Goal: Register for event/course: Sign up to attend an event or enroll in a course

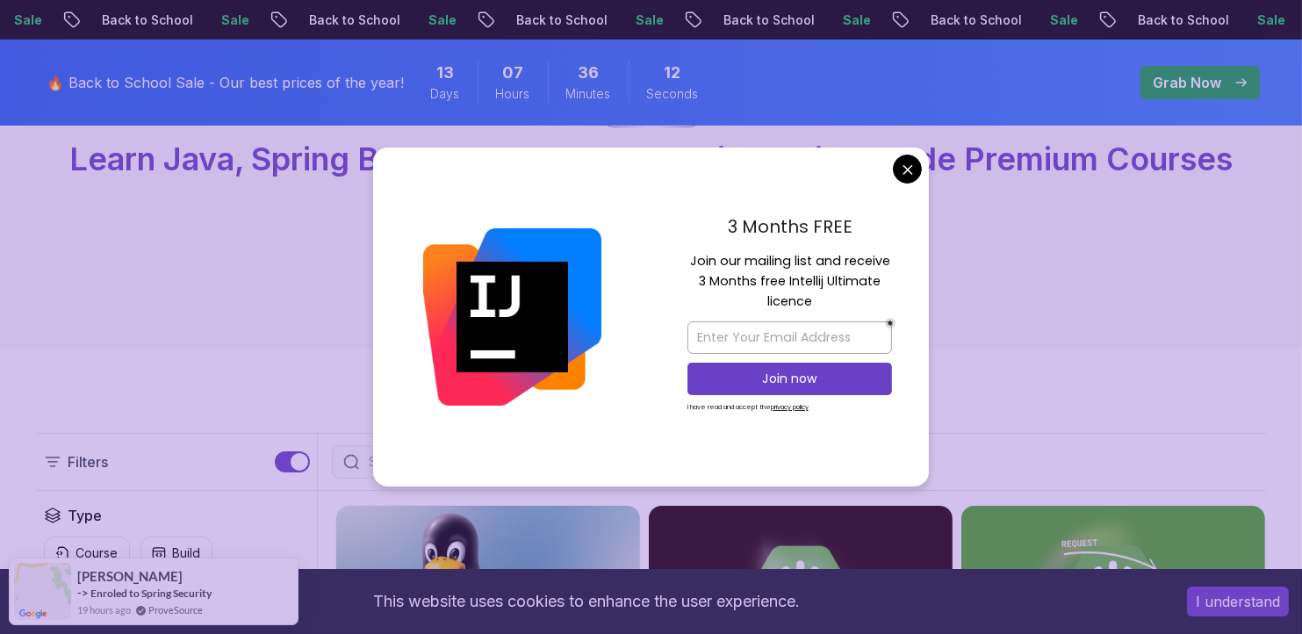
scroll to position [176, 0]
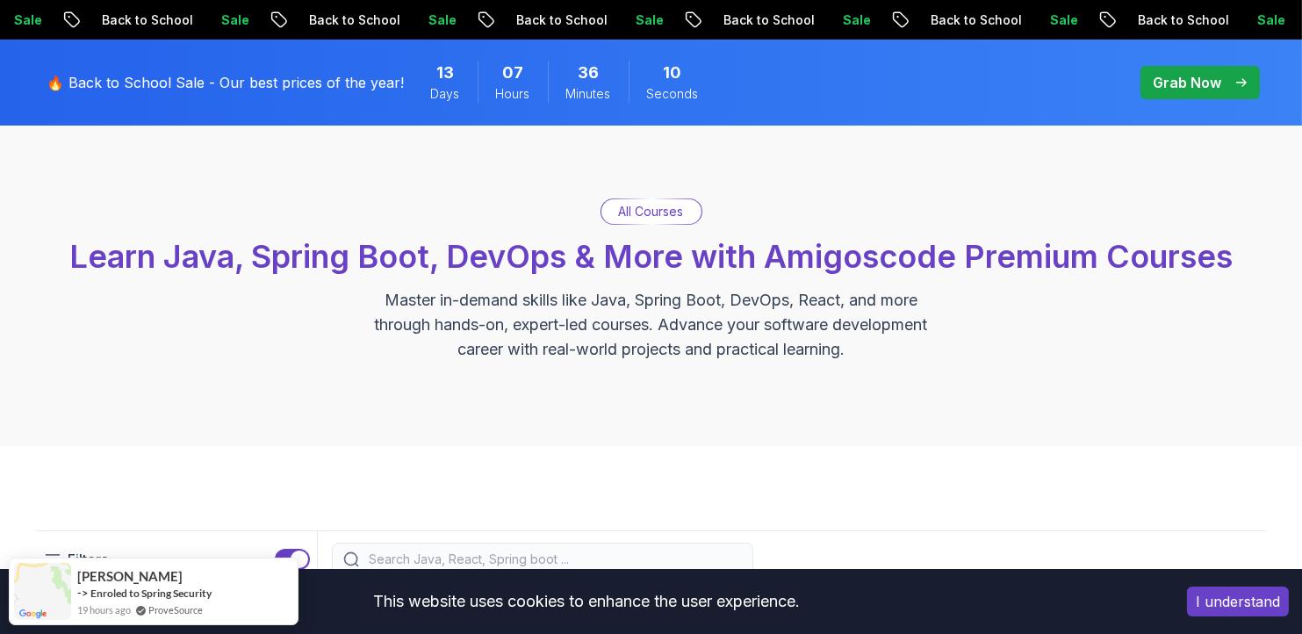
scroll to position [0, 0]
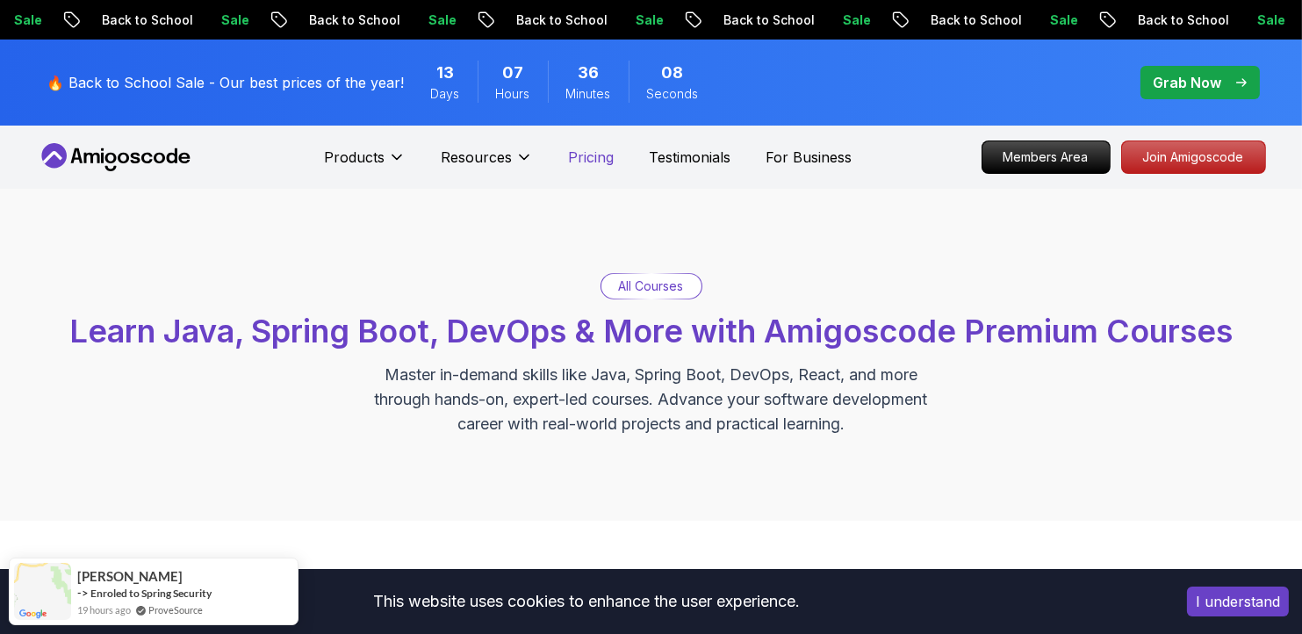
click at [598, 159] on p "Pricing" at bounding box center [591, 157] width 46 height 21
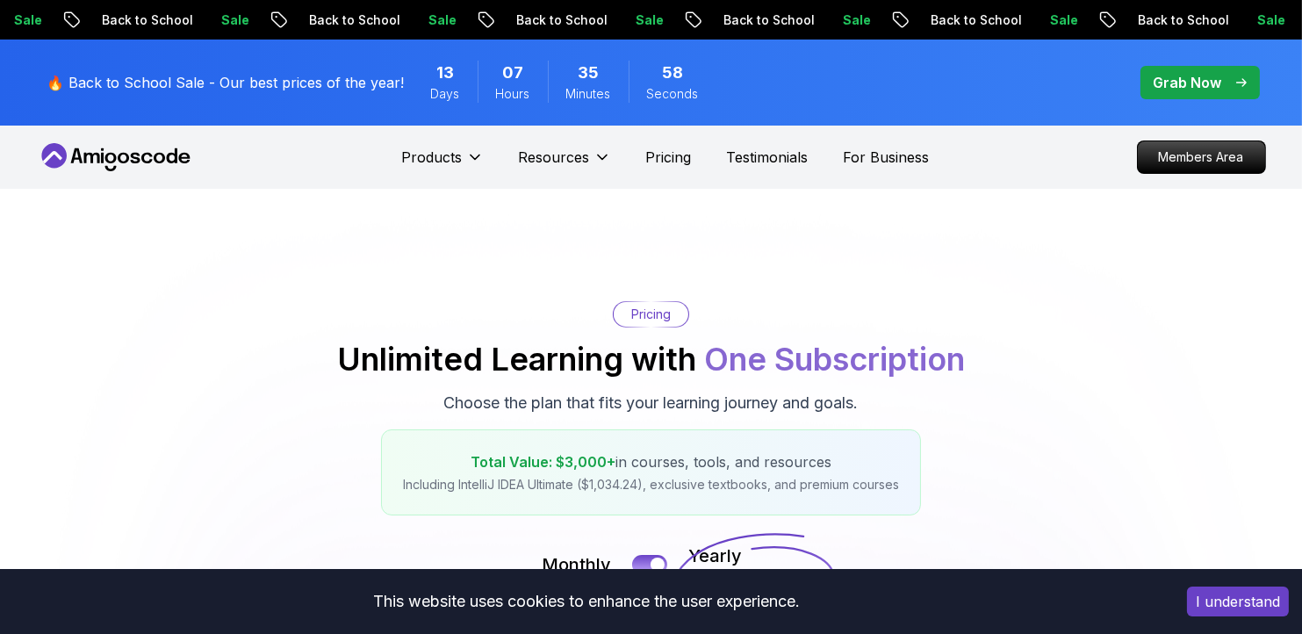
click at [120, 145] on icon at bounding box center [116, 157] width 158 height 28
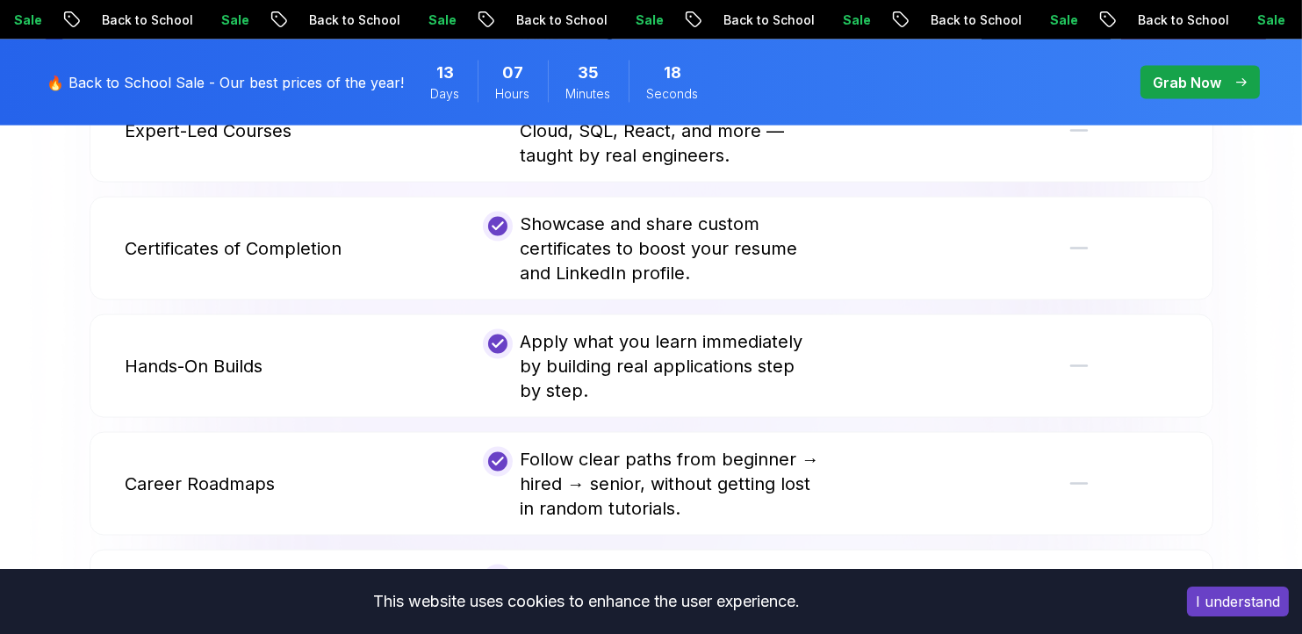
scroll to position [3776, 0]
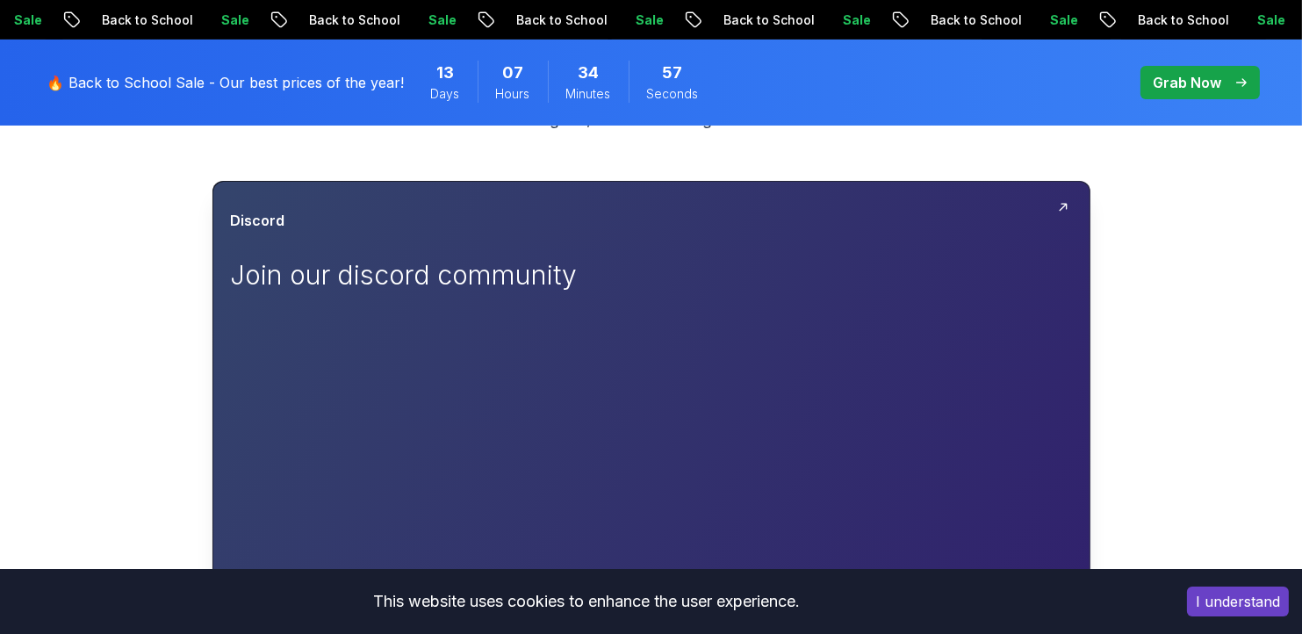
scroll to position [263, 0]
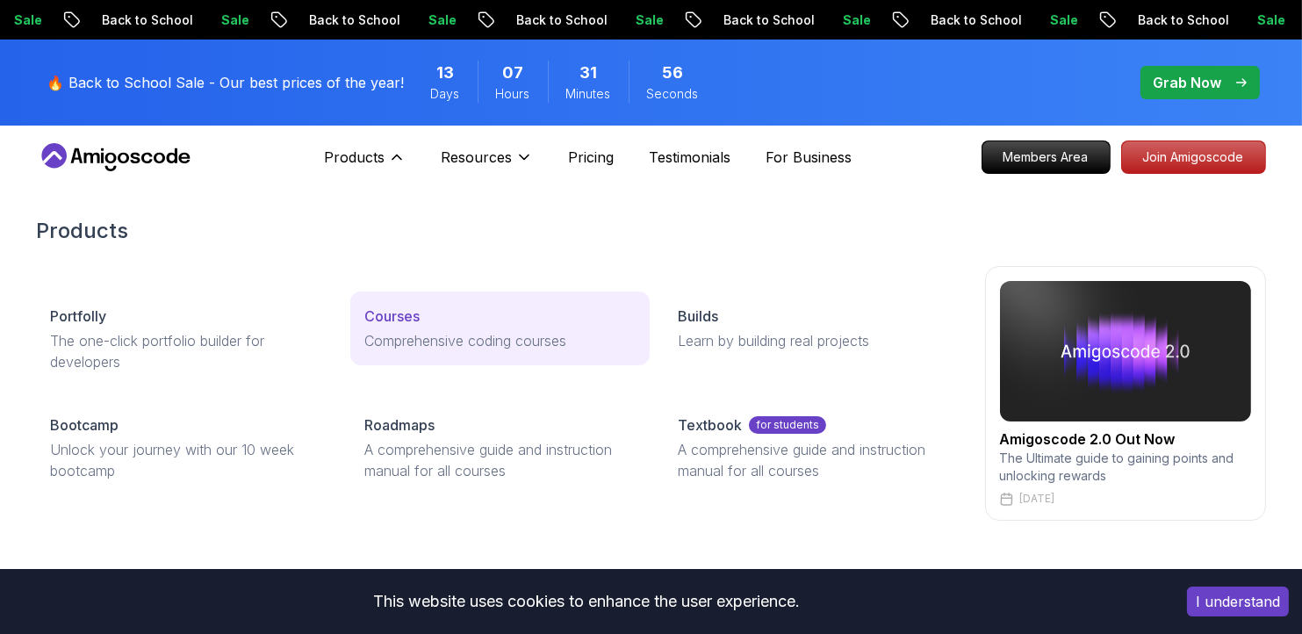
click at [364, 313] on p "Courses" at bounding box center [391, 315] width 55 height 21
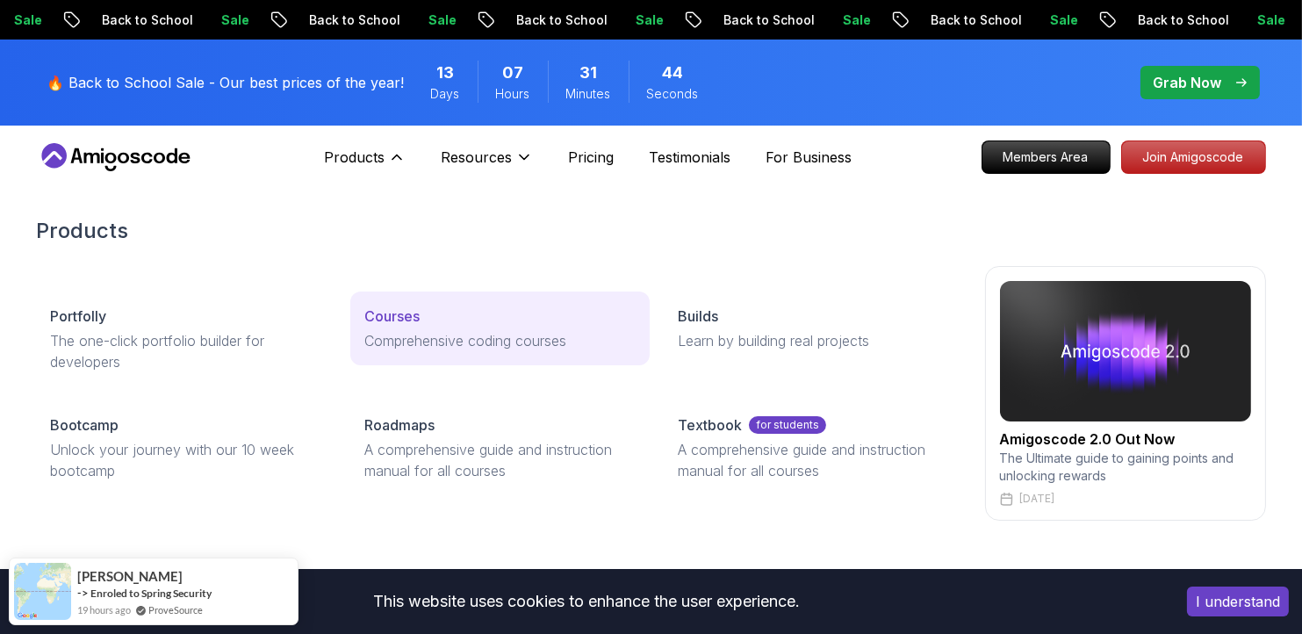
click at [456, 330] on p "Comprehensive coding courses" at bounding box center [499, 340] width 271 height 21
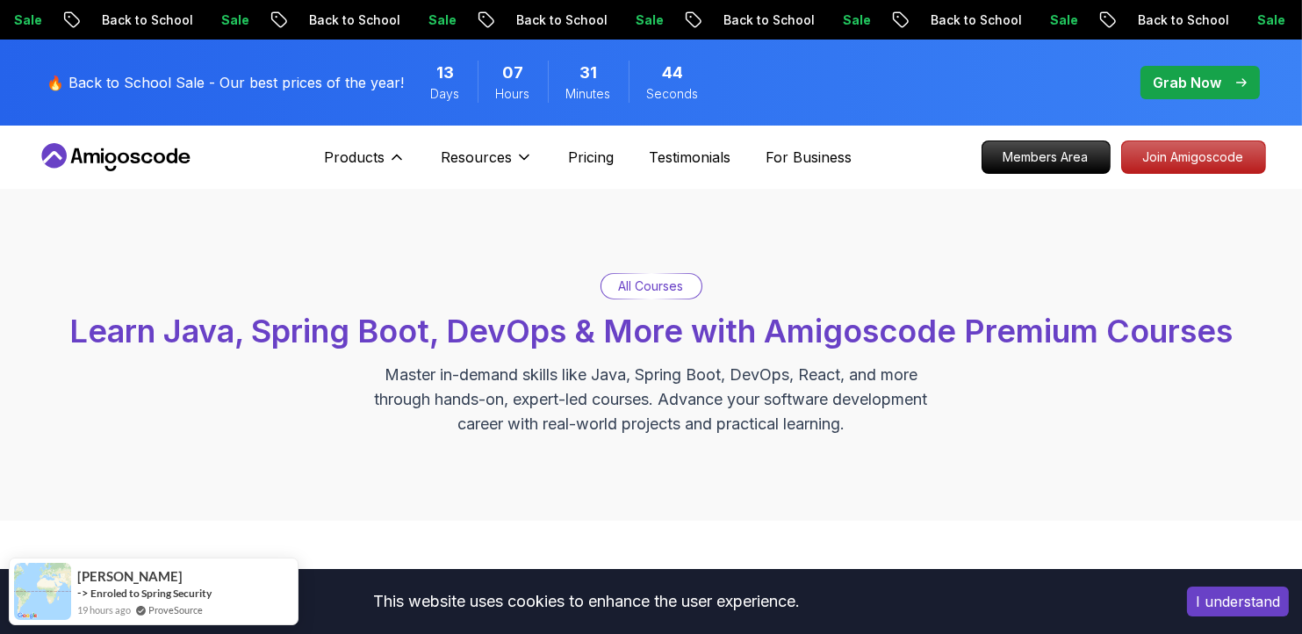
click at [456, 327] on link "Courses Comprehensive coding courses" at bounding box center [499, 328] width 299 height 74
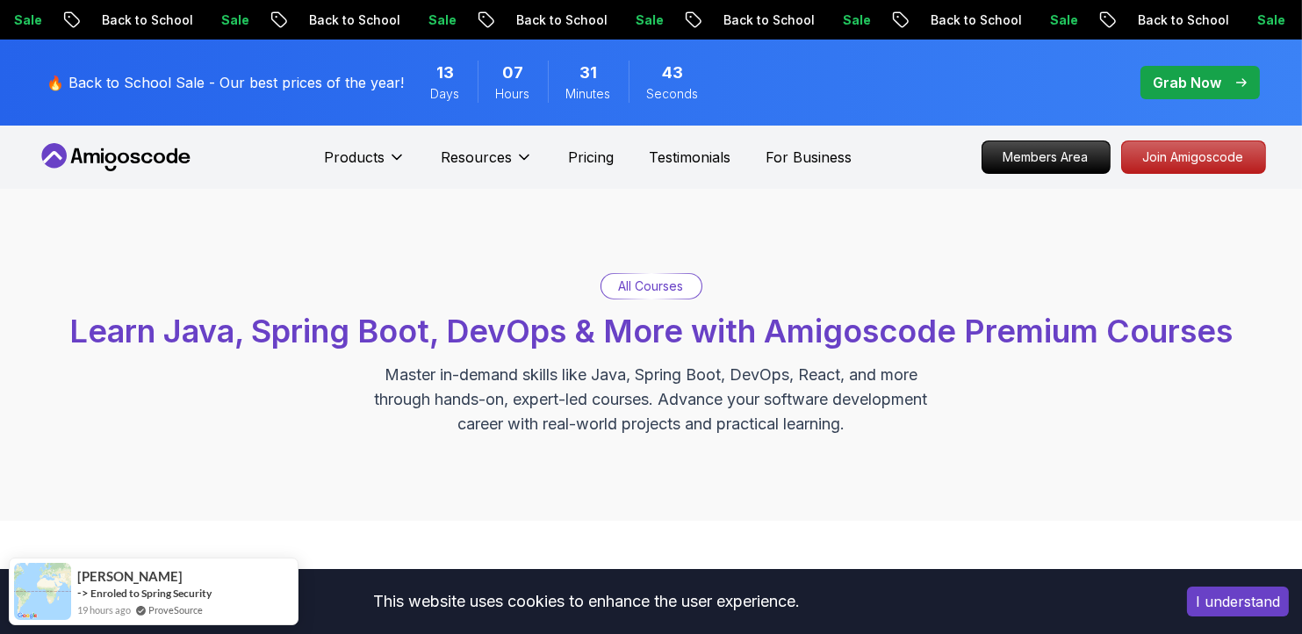
drag, startPoint x: 611, startPoint y: 287, endPoint x: 621, endPoint y: 283, distance: 11.4
click at [612, 286] on div "All Courses" at bounding box center [651, 286] width 100 height 25
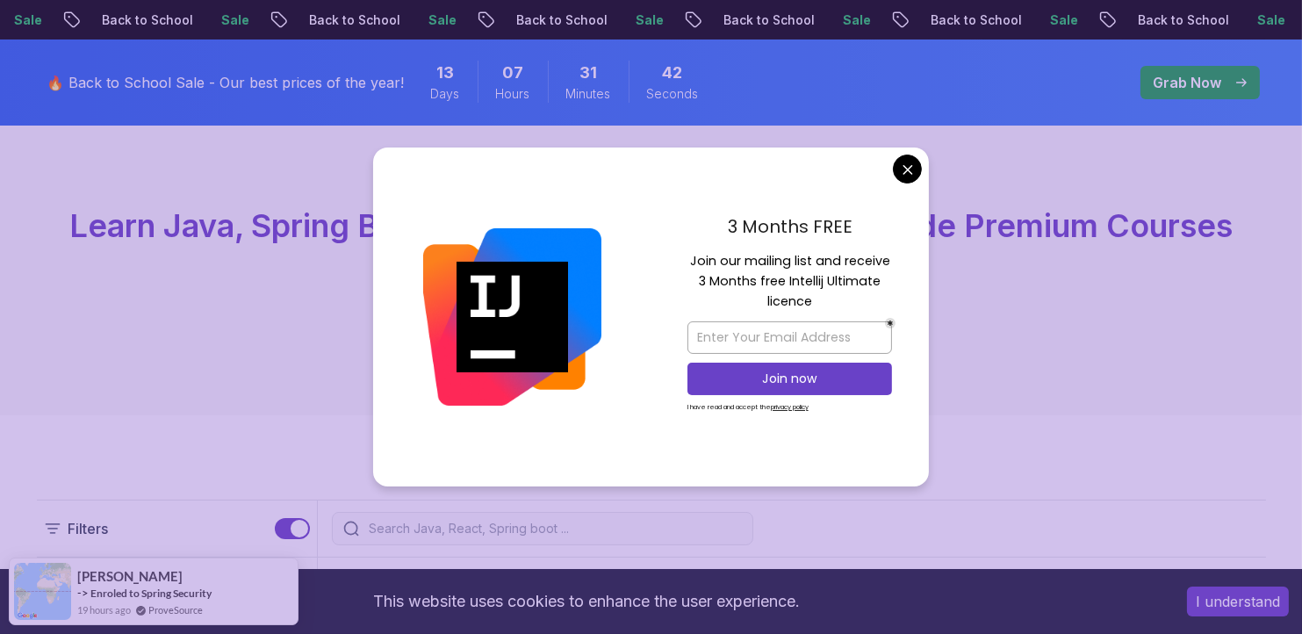
scroll to position [176, 0]
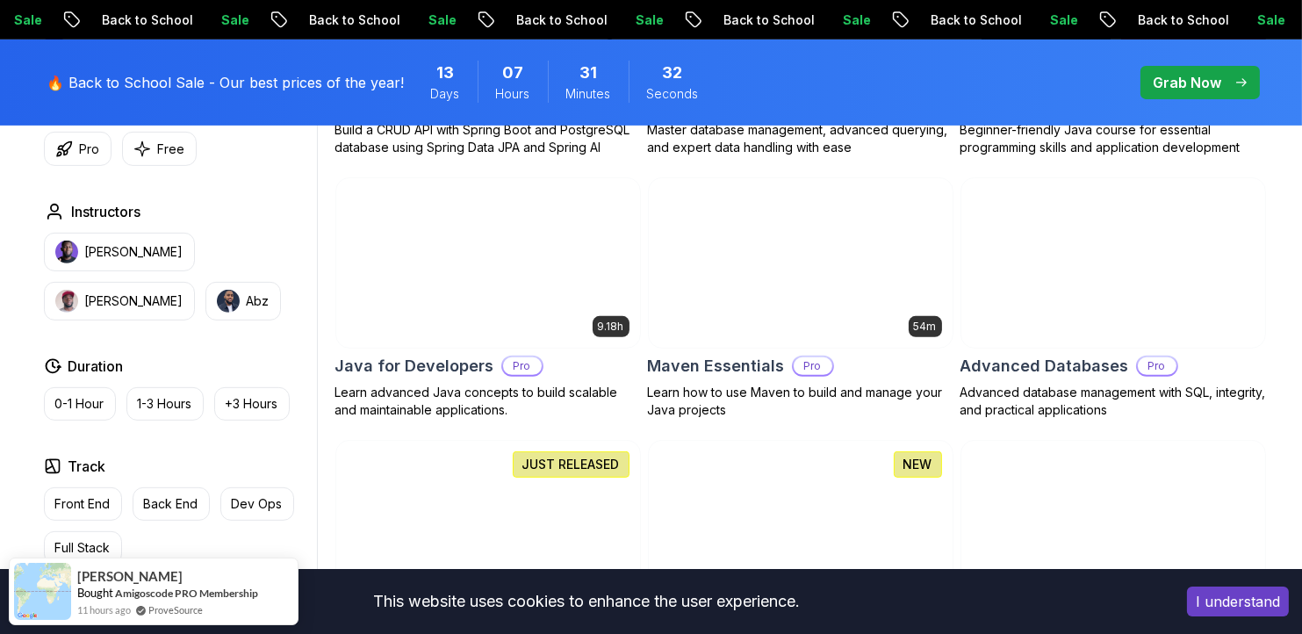
scroll to position [1053, 0]
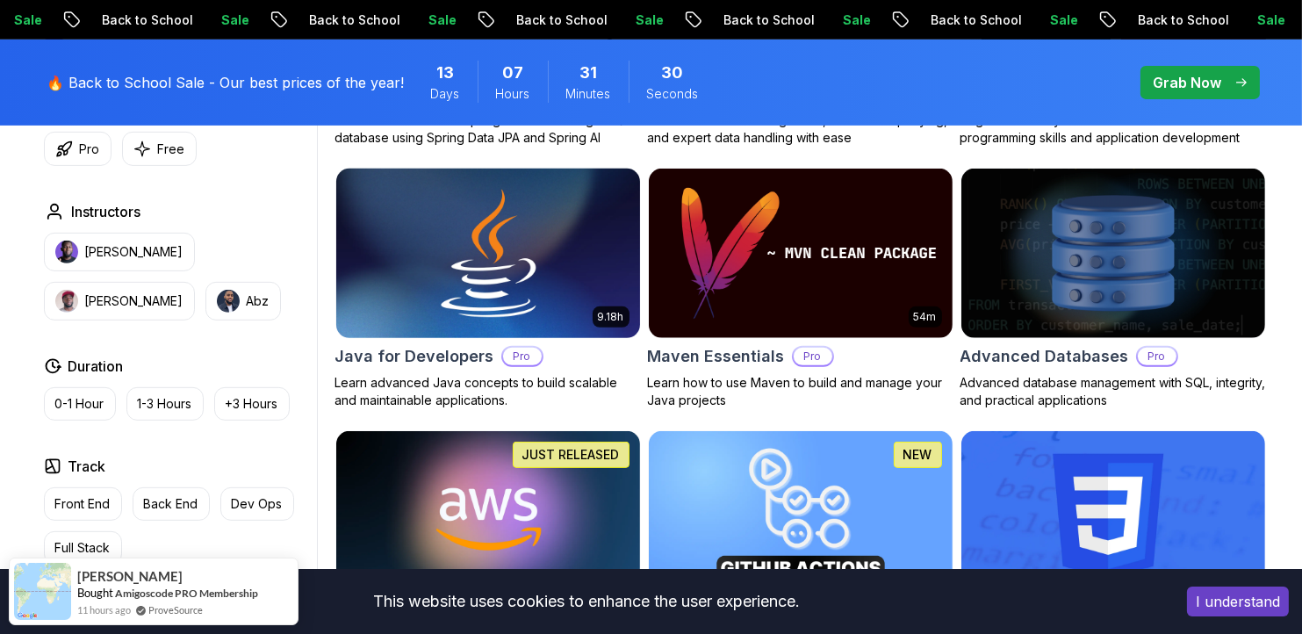
click at [538, 283] on img at bounding box center [487, 253] width 319 height 178
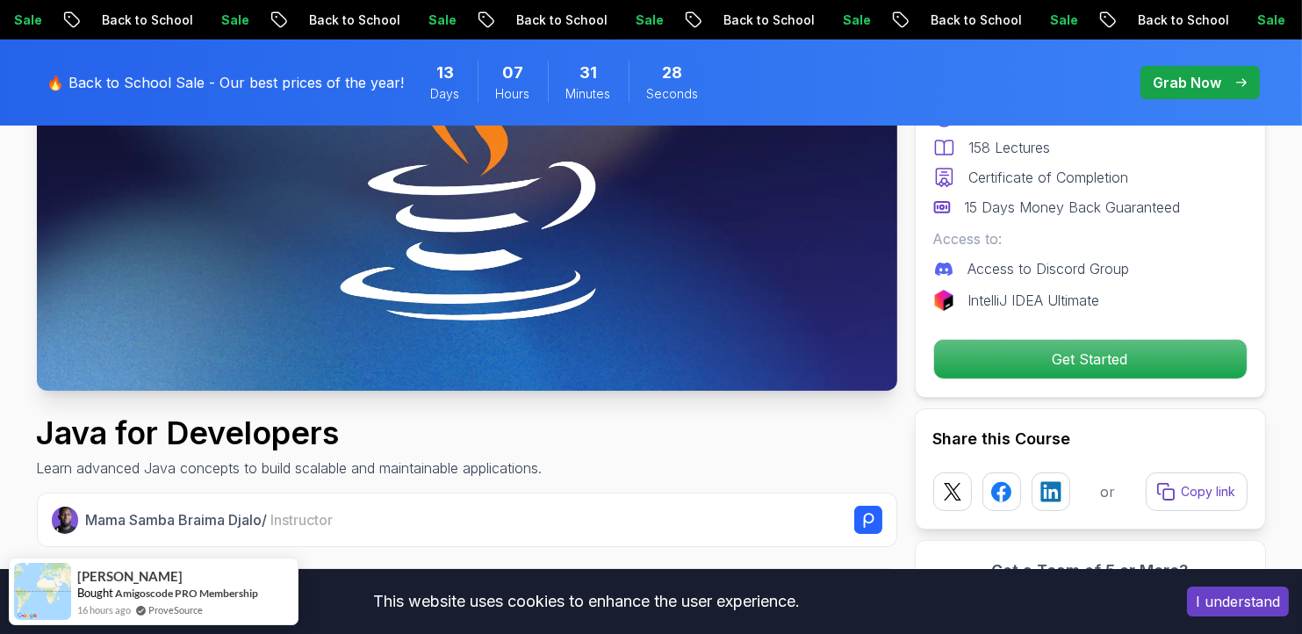
scroll to position [351, 0]
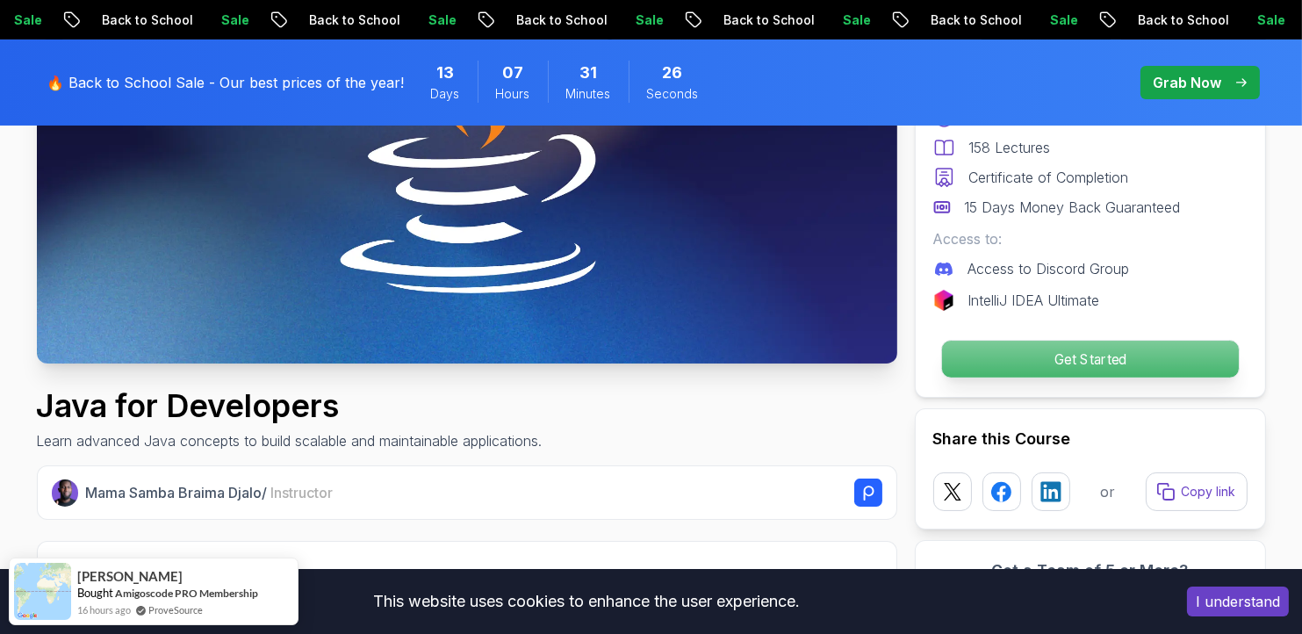
click at [1018, 357] on p "Get Started" at bounding box center [1089, 359] width 297 height 37
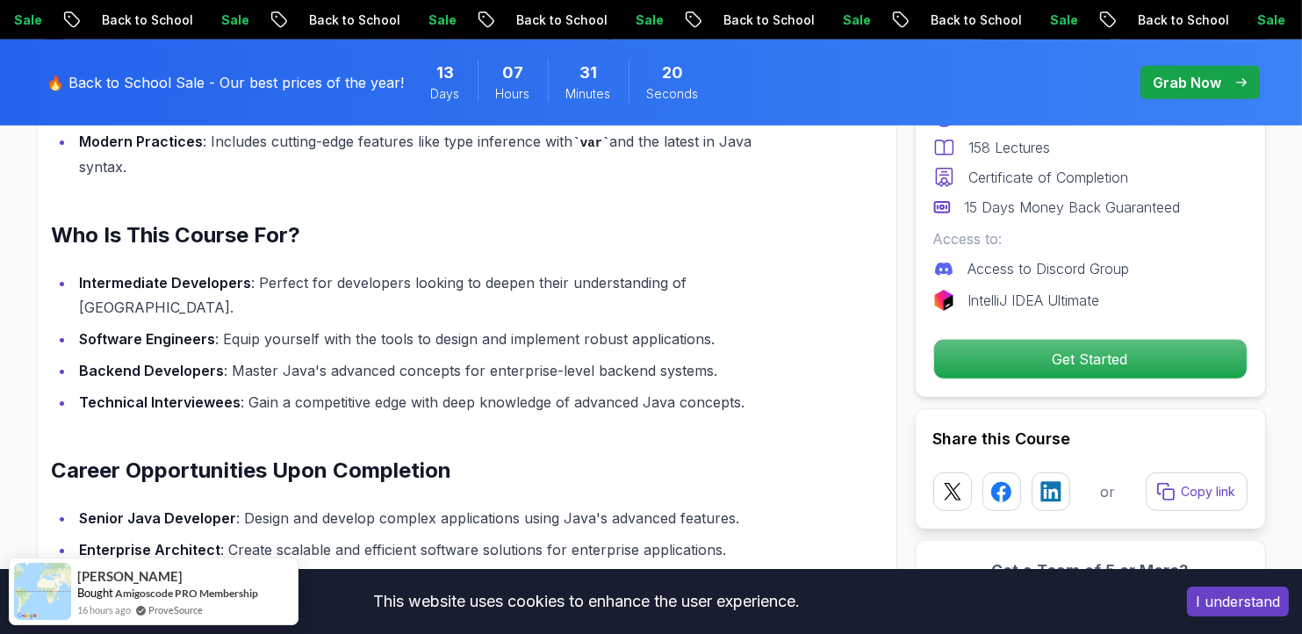
scroll to position [1391, 0]
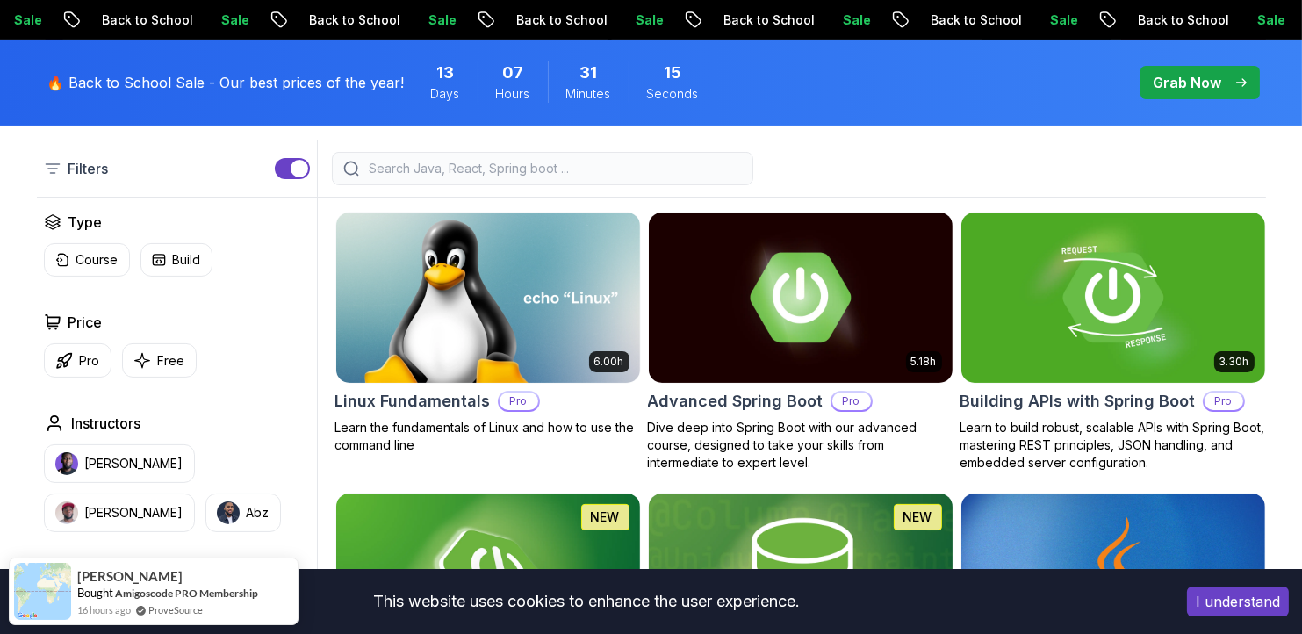
scroll to position [439, 0]
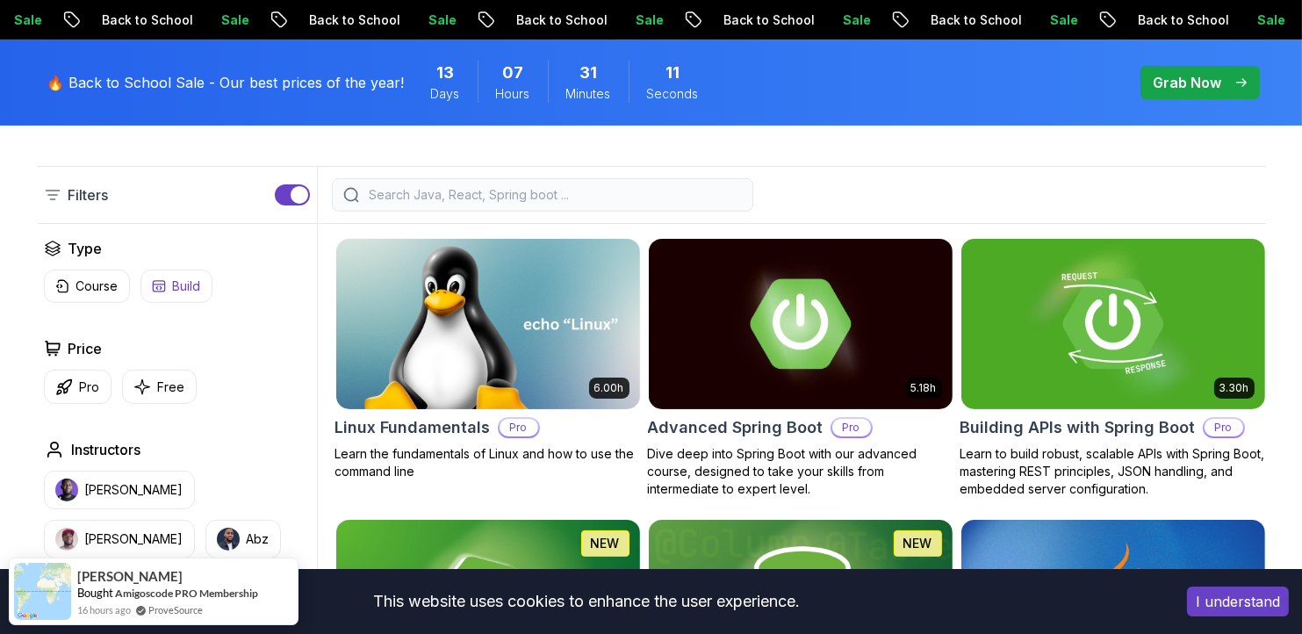
click at [177, 289] on p "Build" at bounding box center [187, 286] width 28 height 18
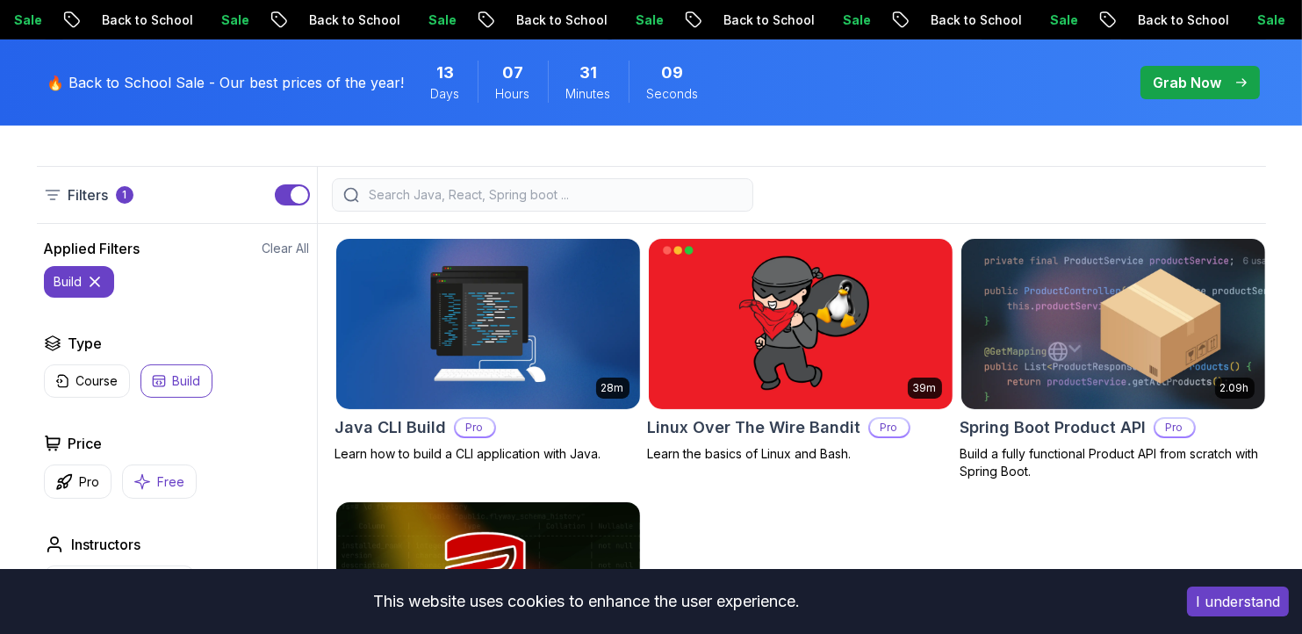
click at [166, 474] on p "Free" at bounding box center [171, 482] width 27 height 18
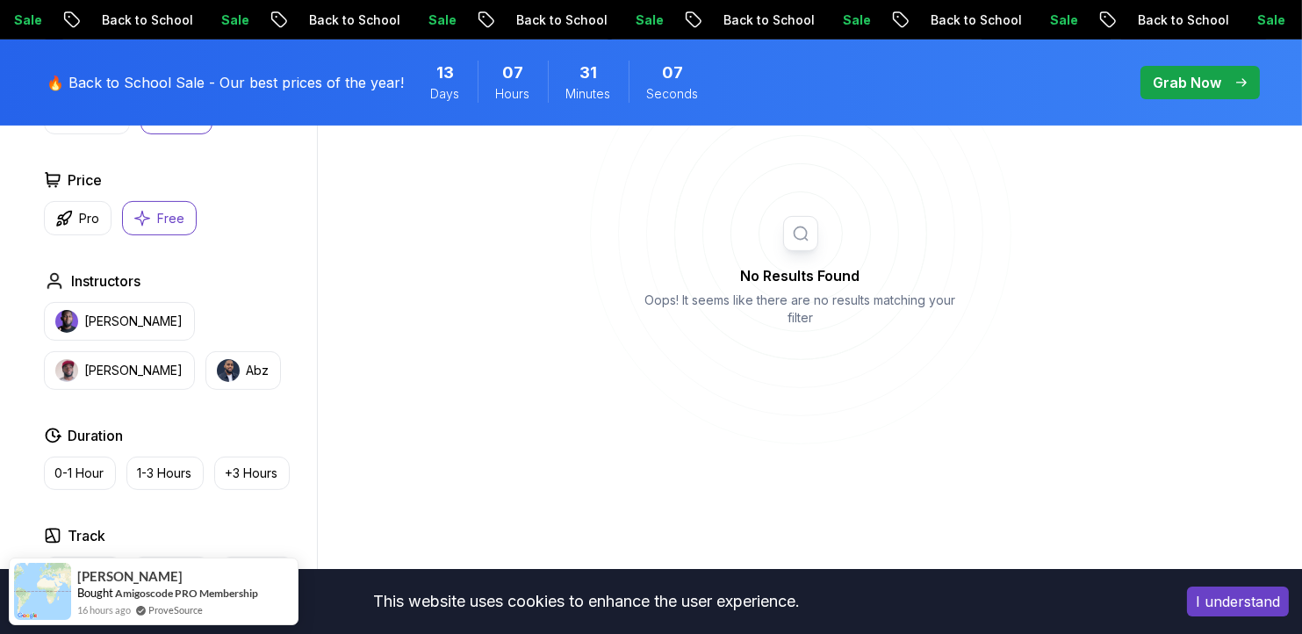
scroll to position [614, 0]
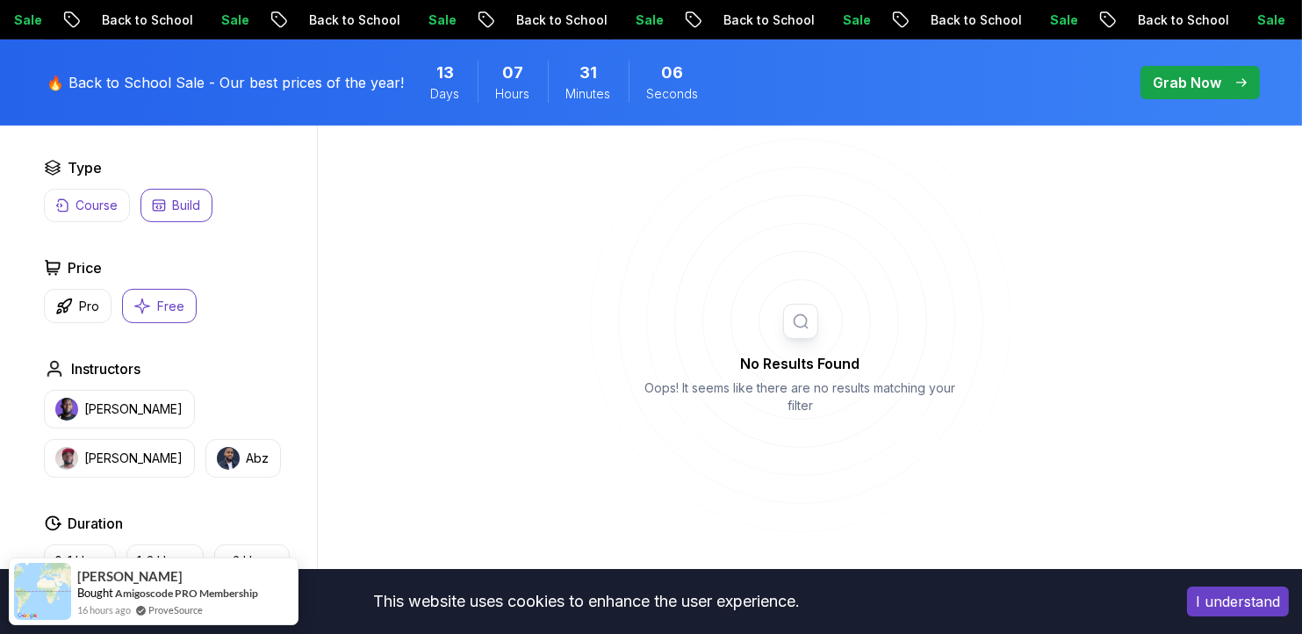
click at [89, 208] on p "Course" at bounding box center [97, 206] width 42 height 18
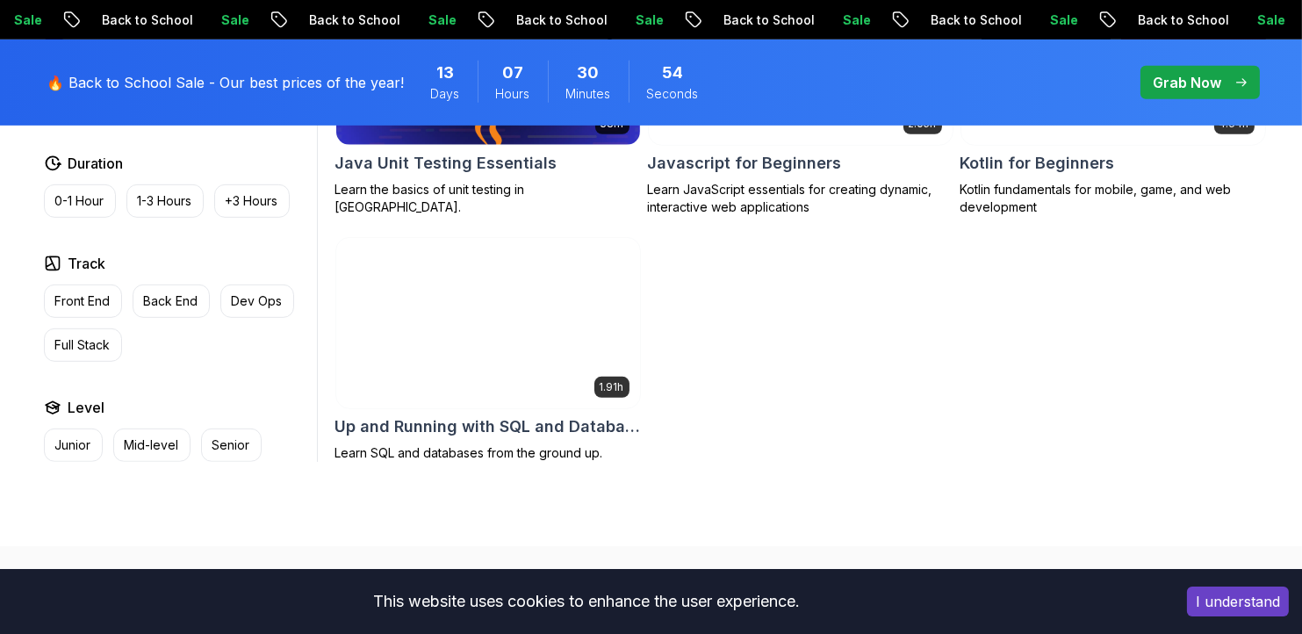
scroll to position [1141, 0]
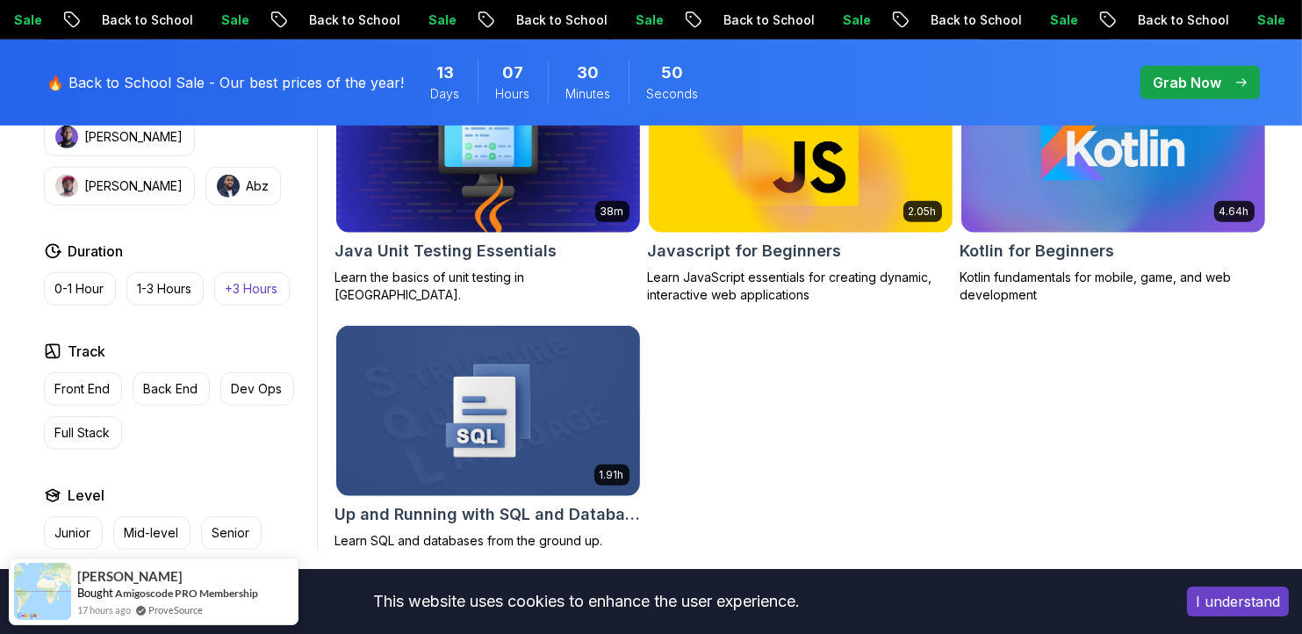
click at [250, 289] on p "+3 Hours" at bounding box center [252, 289] width 53 height 18
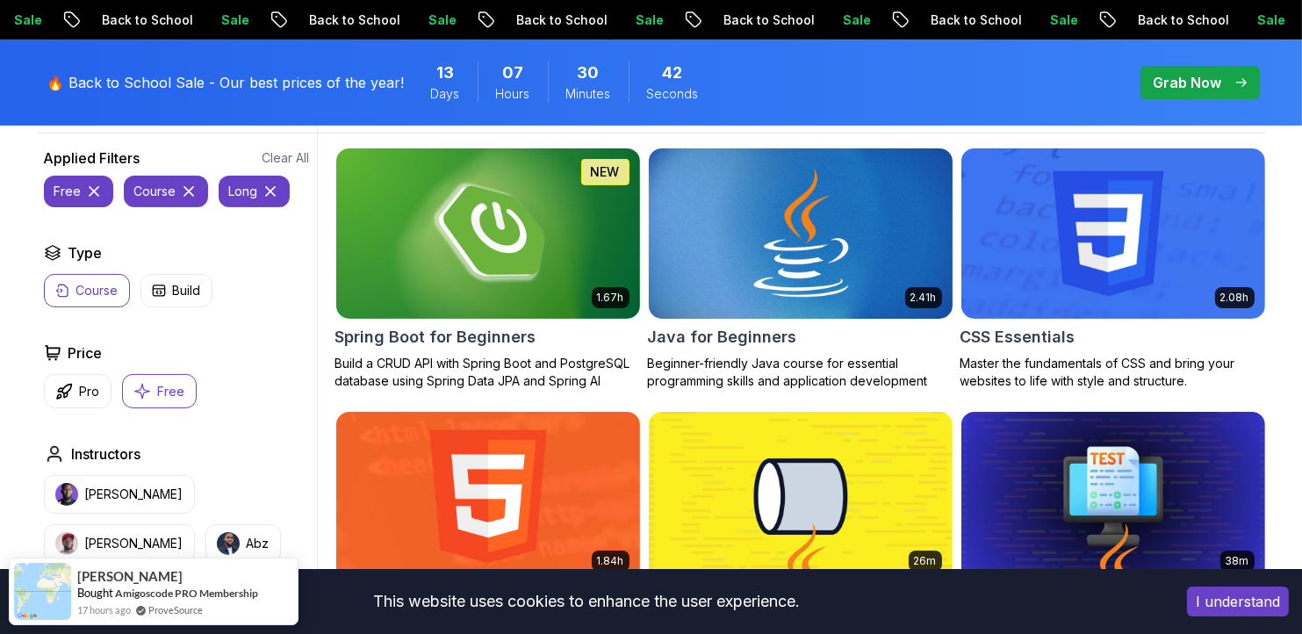
scroll to position [702, 0]
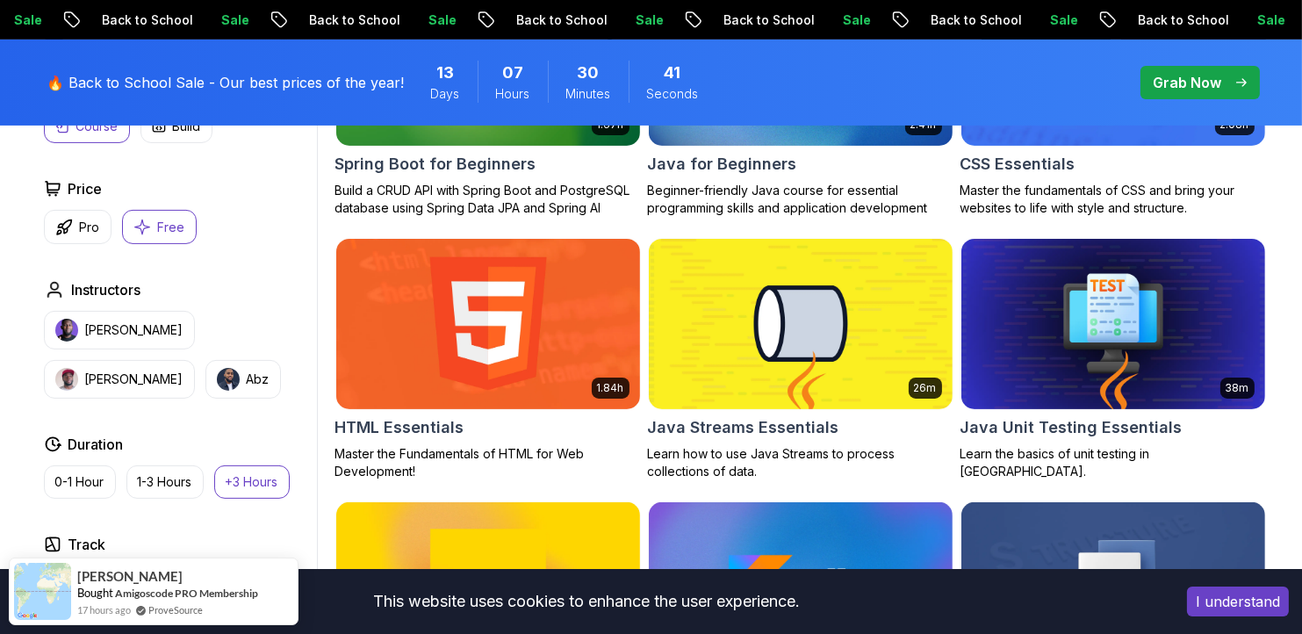
click at [259, 482] on p "+3 Hours" at bounding box center [252, 482] width 53 height 18
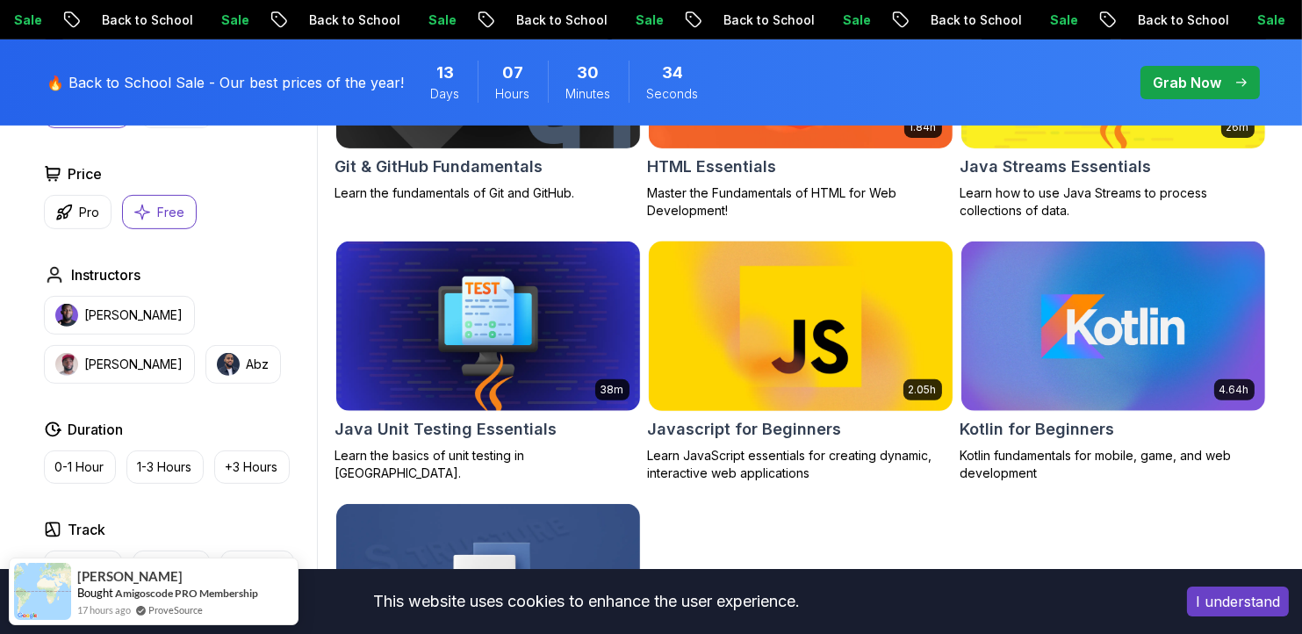
scroll to position [965, 0]
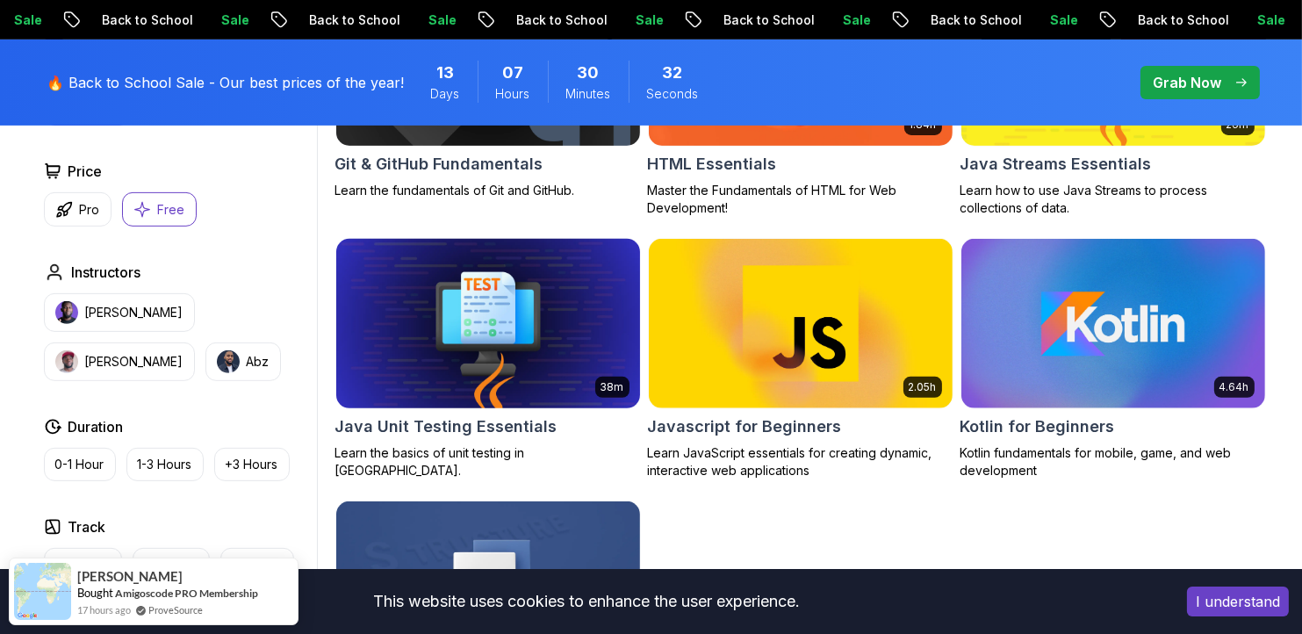
click at [429, 372] on img at bounding box center [487, 323] width 319 height 178
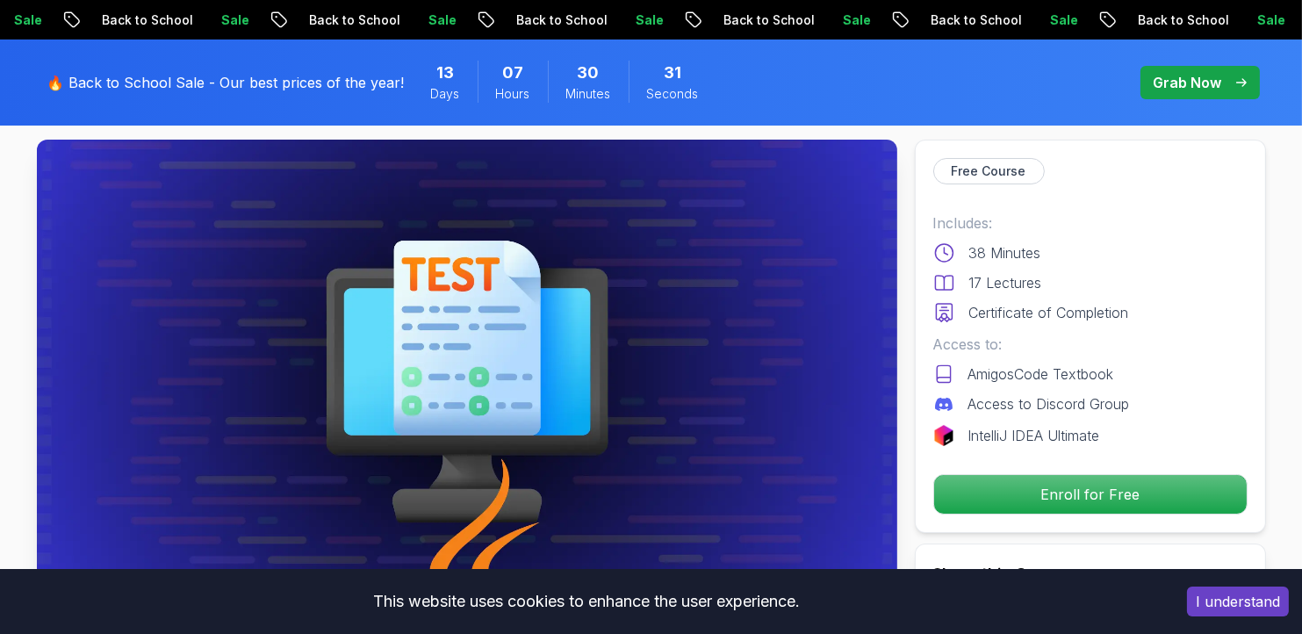
scroll to position [263, 0]
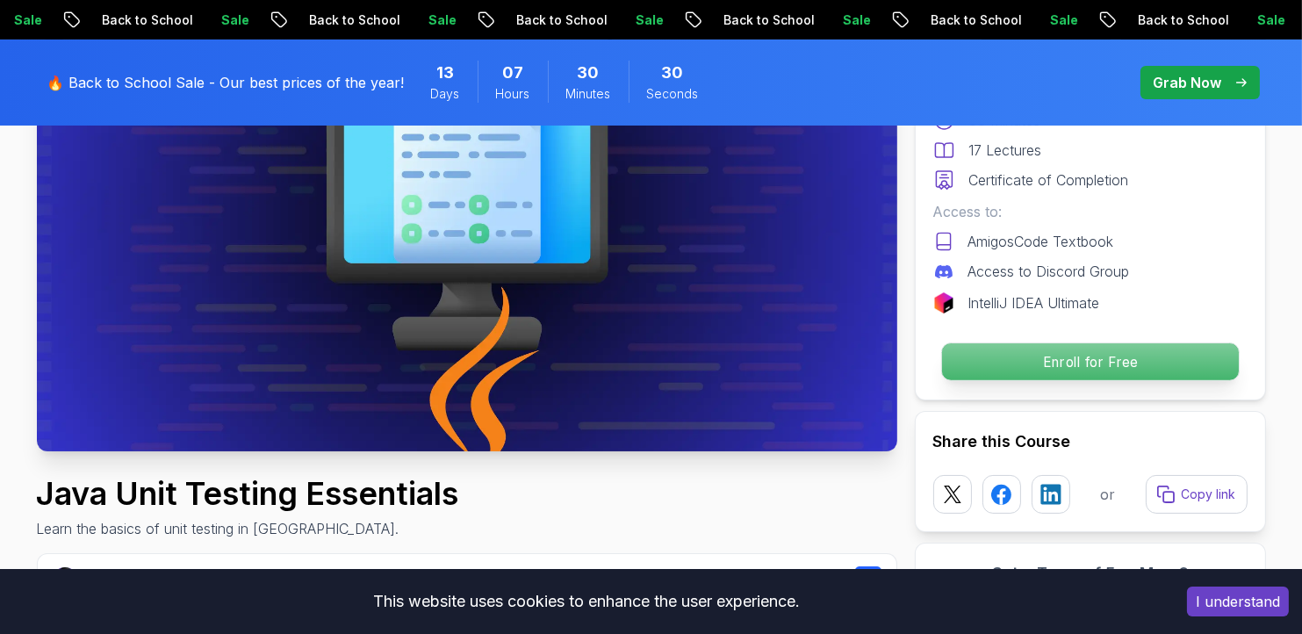
click at [1029, 357] on p "Enroll for Free" at bounding box center [1089, 361] width 297 height 37
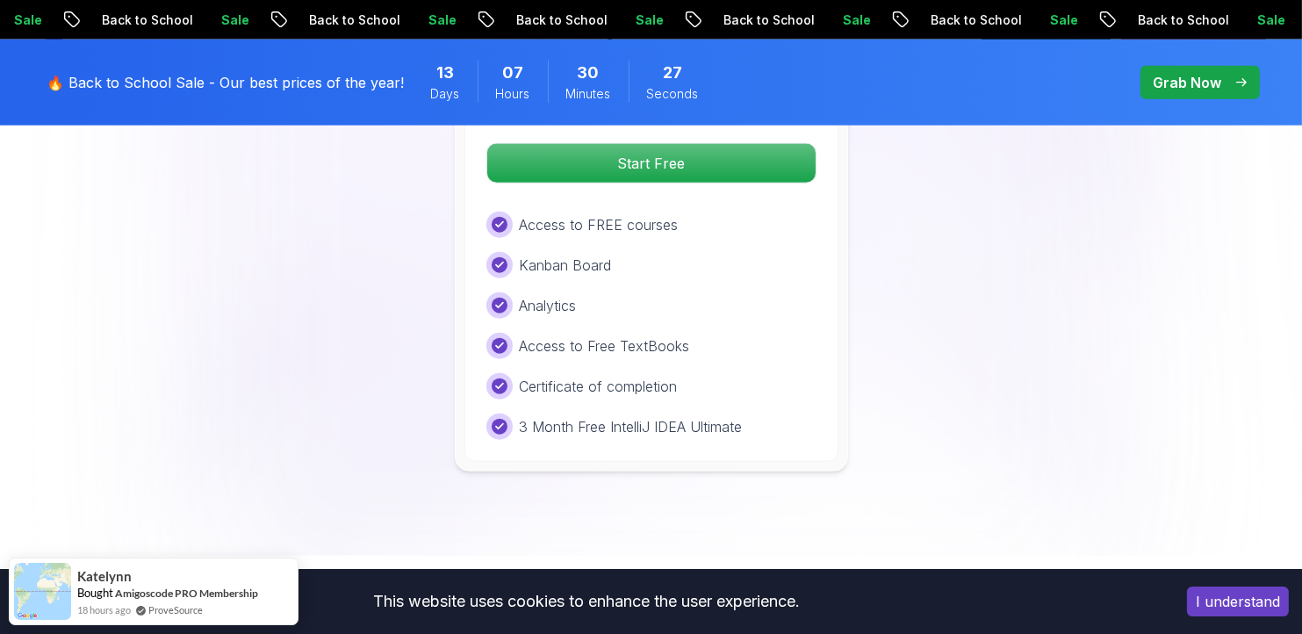
scroll to position [2981, 0]
click at [602, 267] on p "Kanban Board" at bounding box center [566, 264] width 92 height 21
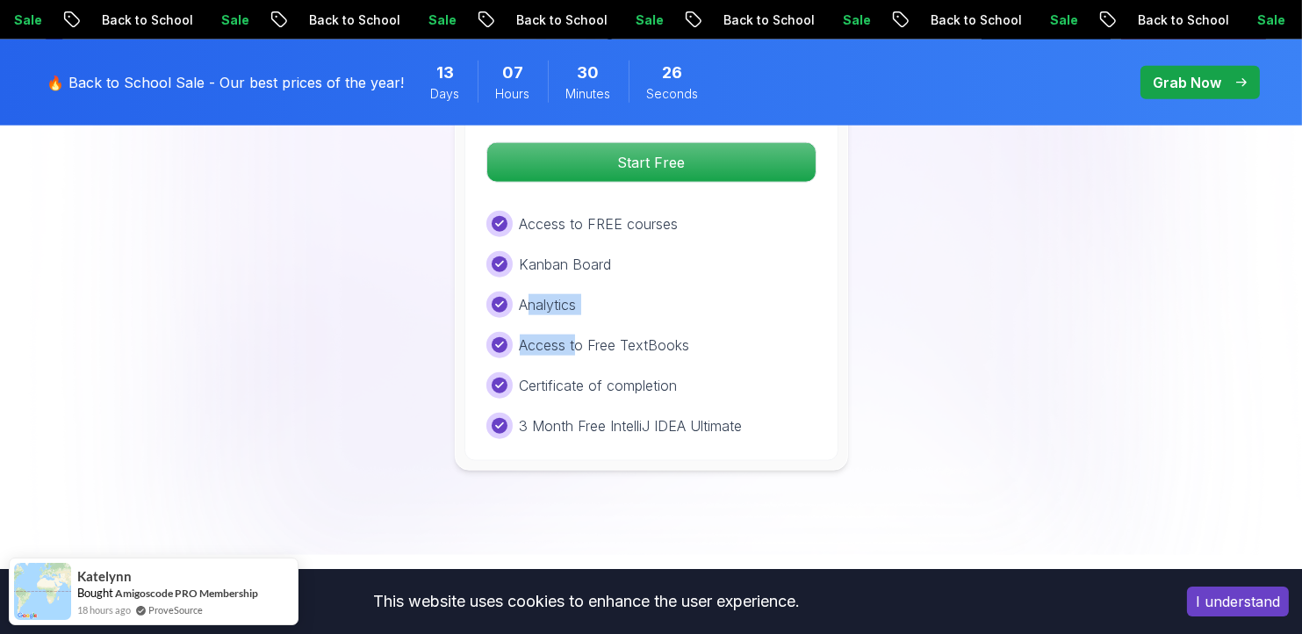
drag, startPoint x: 602, startPoint y: 267, endPoint x: 618, endPoint y: 318, distance: 53.3
click at [609, 318] on div "Access to FREE courses Kanban Board Analytics Access to Free TextBooks Certific…" at bounding box center [651, 325] width 330 height 228
drag, startPoint x: 612, startPoint y: 372, endPoint x: 561, endPoint y: 398, distance: 56.9
click at [617, 375] on p "Certificate of completion" at bounding box center [599, 385] width 158 height 21
